Goal: Task Accomplishment & Management: Use online tool/utility

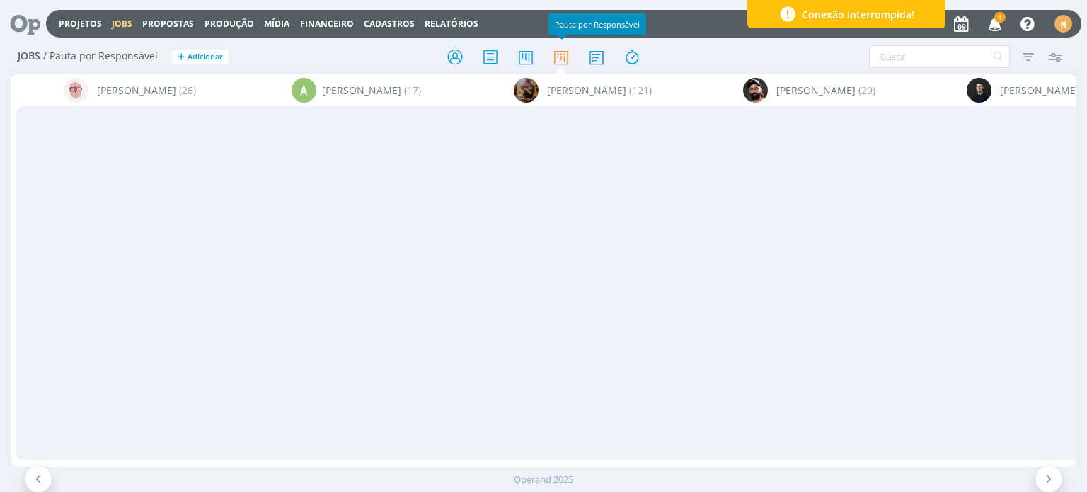
scroll to position [991, 0]
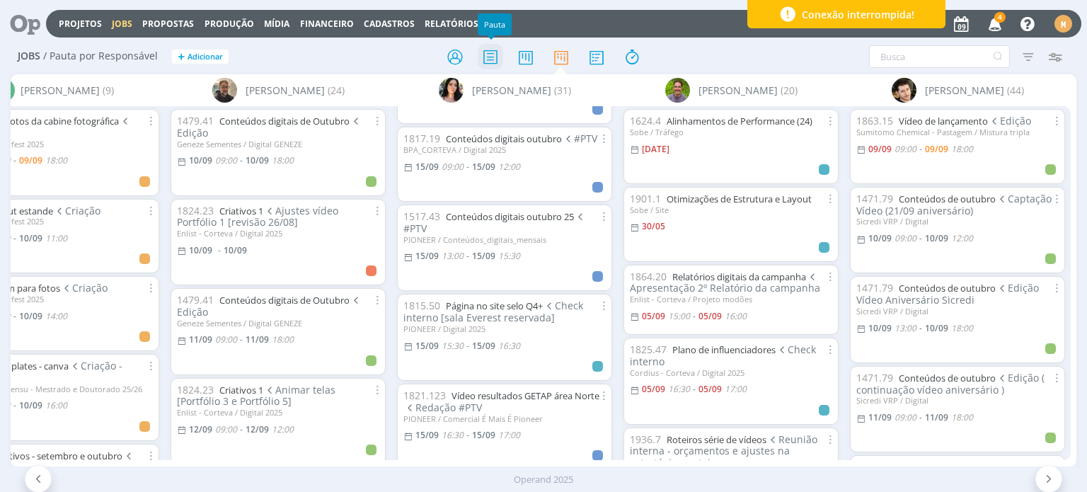
click at [485, 67] on icon at bounding box center [490, 57] width 25 height 28
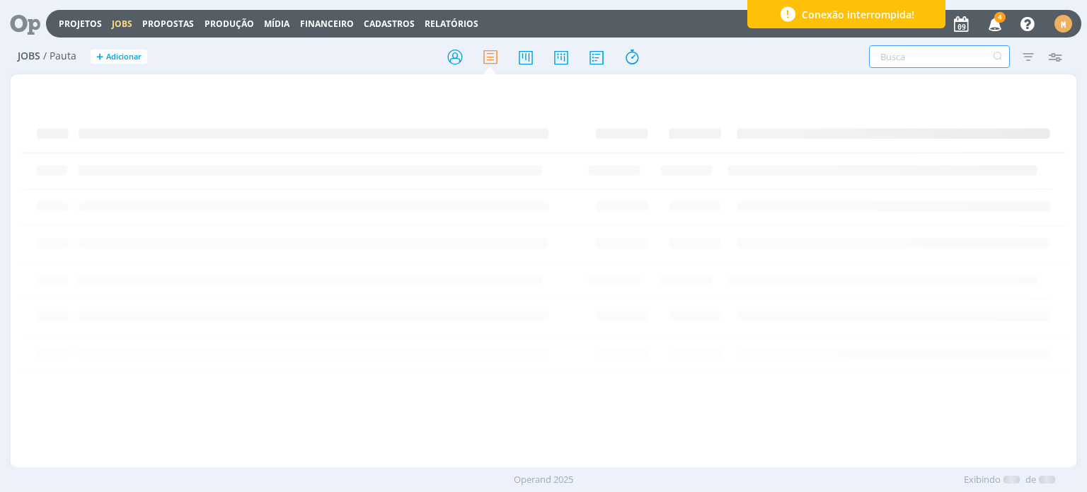
click at [900, 63] on input "text" at bounding box center [939, 56] width 141 height 23
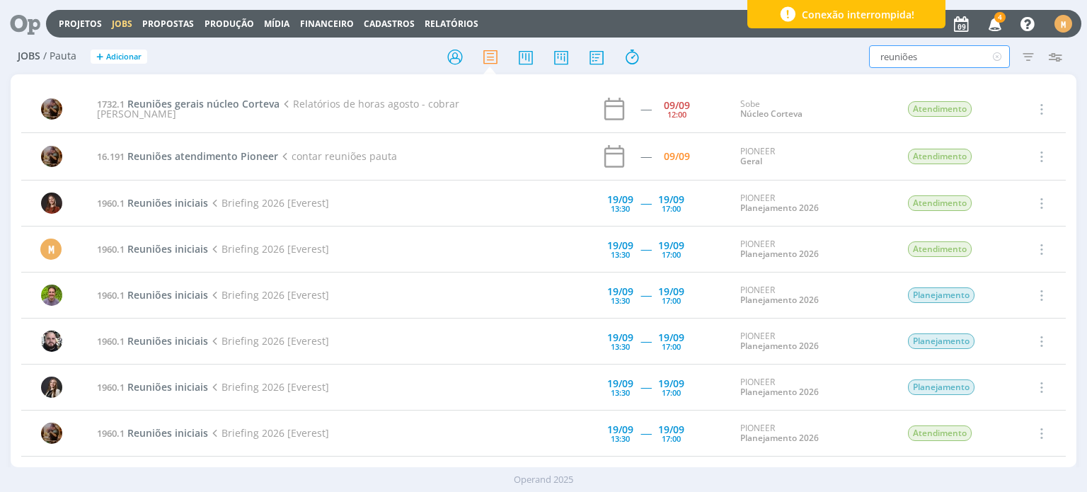
type input "reuniões"
click at [699, 47] on div at bounding box center [543, 56] width 355 height 25
click at [933, 52] on input "reuniões" at bounding box center [939, 56] width 141 height 23
click at [243, 151] on span "Reuniões atendimento Pioneer" at bounding box center [202, 155] width 151 height 13
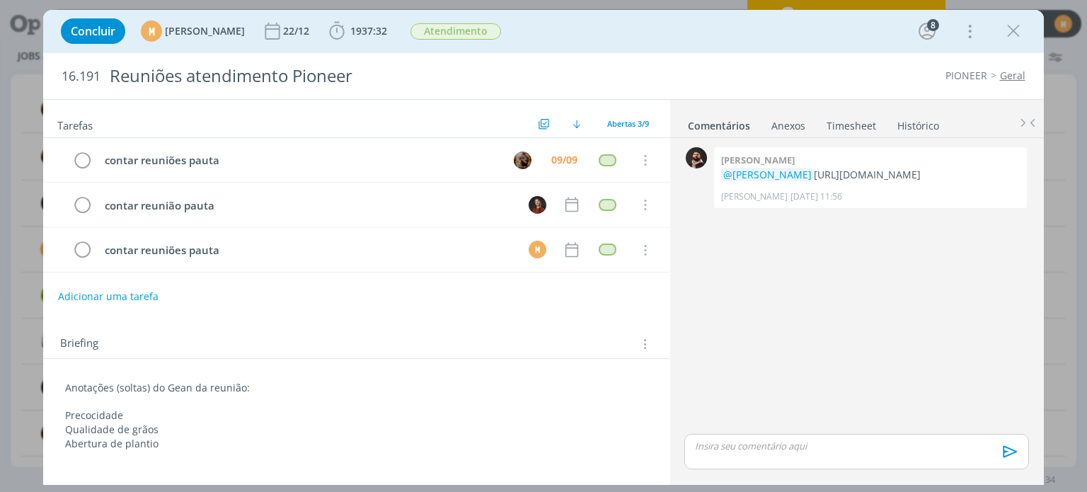
click at [826, 128] on link "Timesheet" at bounding box center [851, 123] width 51 height 21
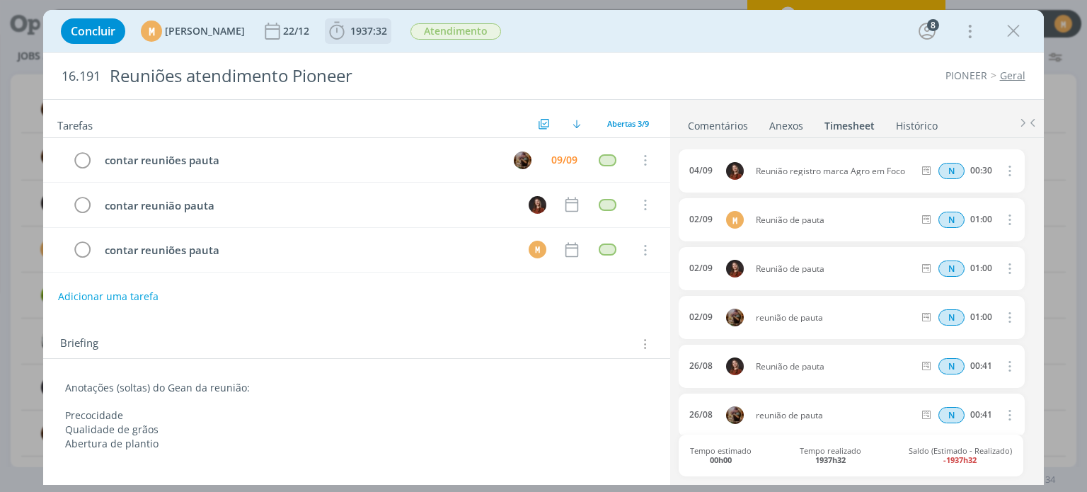
click at [347, 33] on icon "dialog" at bounding box center [336, 31] width 21 height 21
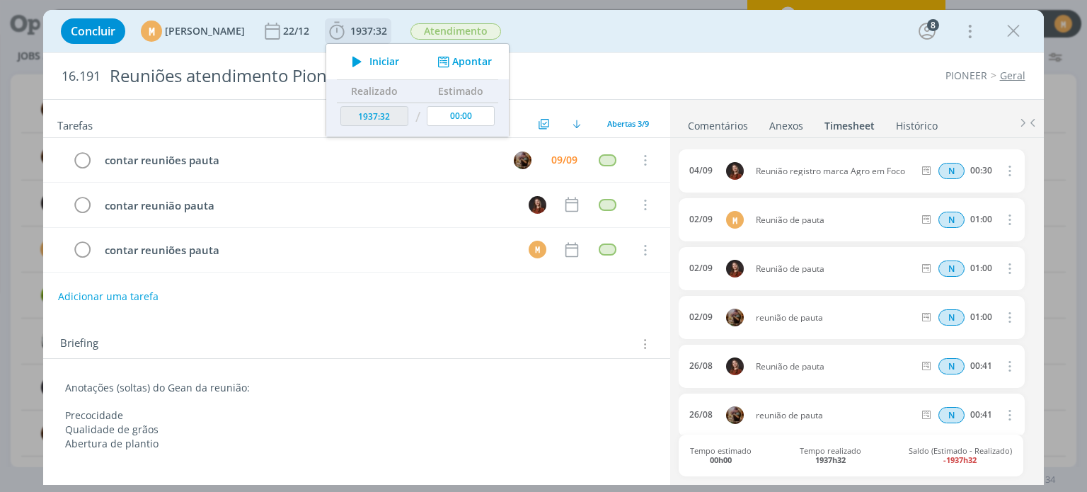
type input "1938:48"
click at [492, 66] on button "Apontar" at bounding box center [463, 61] width 59 height 15
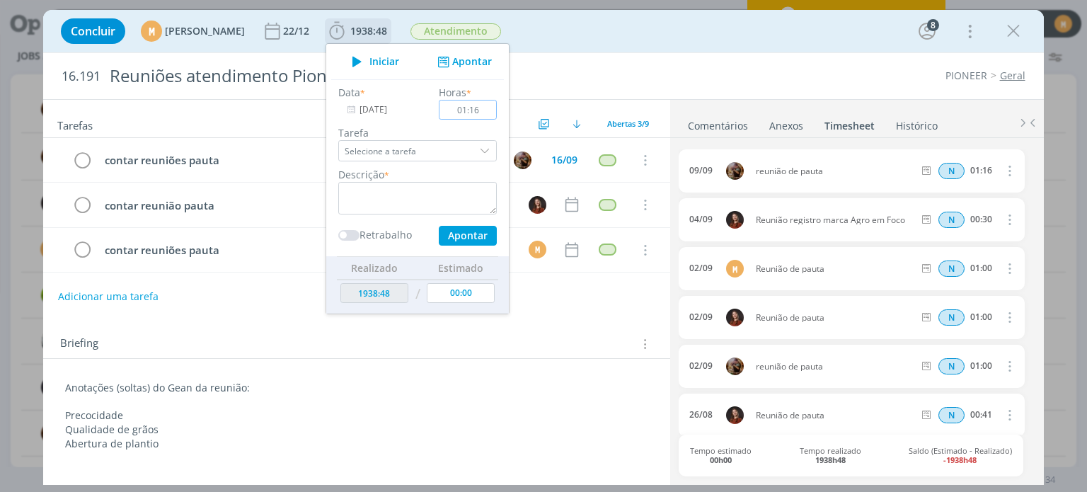
type input "01:16"
click at [444, 202] on textarea "dialog" at bounding box center [417, 198] width 159 height 33
type textarea "Reunião de pauta"
click at [497, 237] on button "Apontar" at bounding box center [468, 236] width 58 height 20
type input "00:00"
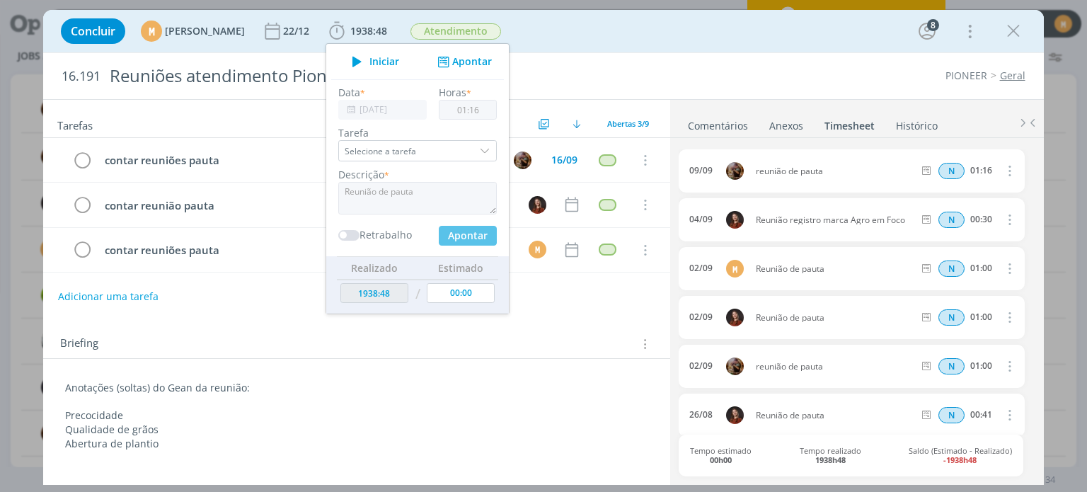
type input "1940:04"
